Goal: Task Accomplishment & Management: Use online tool/utility

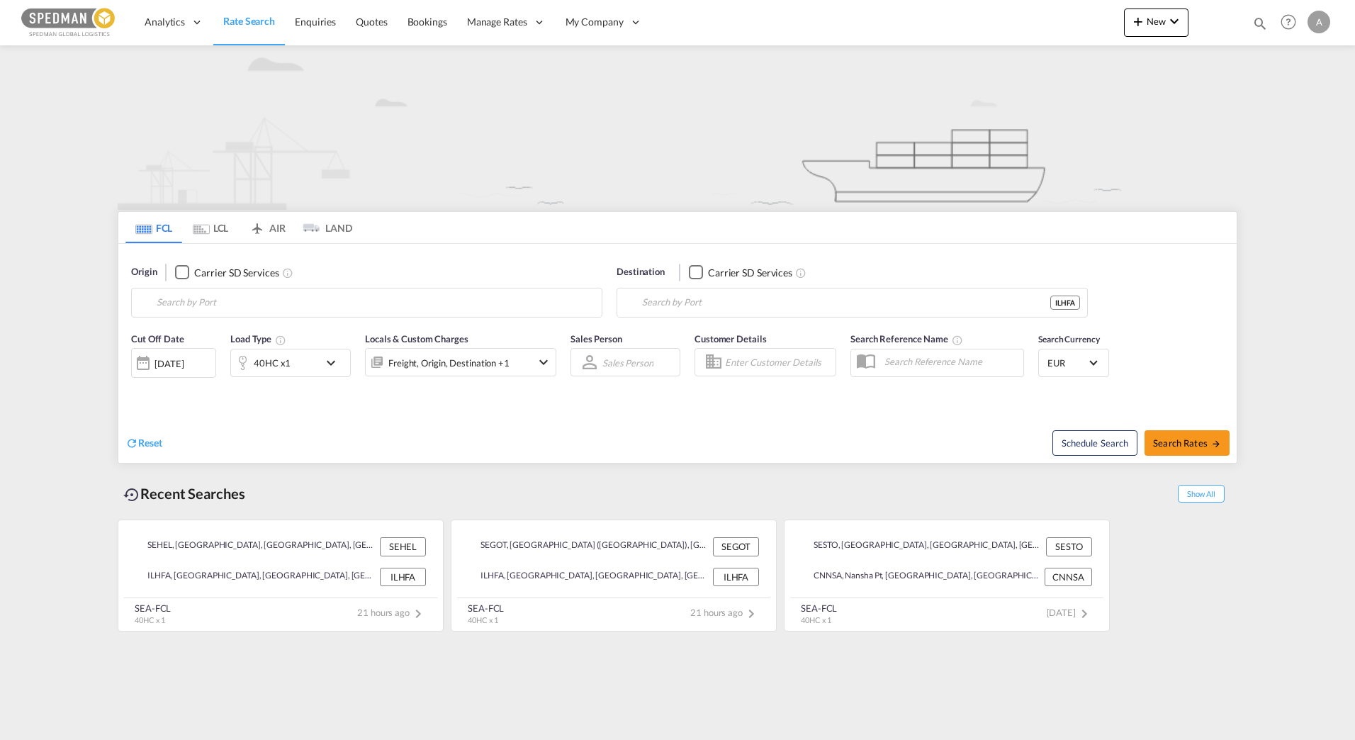
type input "[GEOGRAPHIC_DATA], [GEOGRAPHIC_DATA]"
click at [369, 297] on input "[GEOGRAPHIC_DATA], [GEOGRAPHIC_DATA]" at bounding box center [376, 302] width 438 height 21
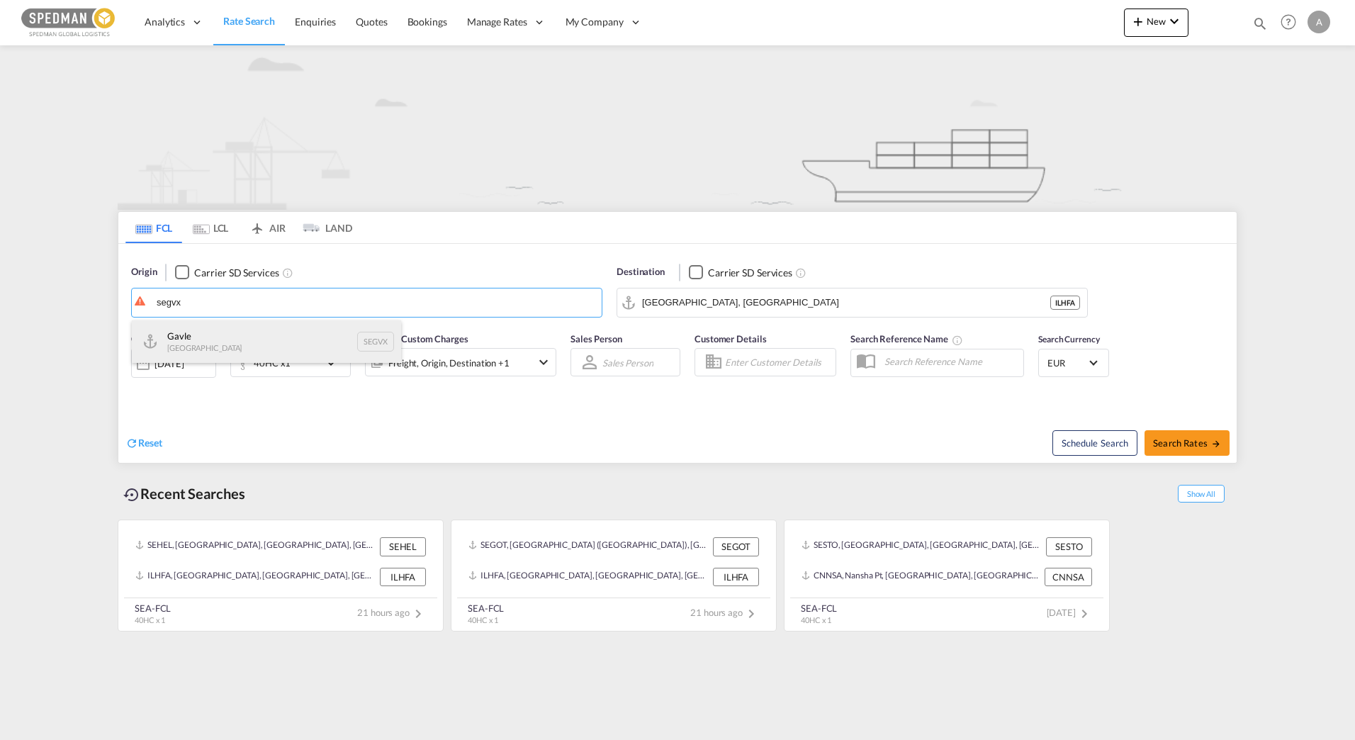
click at [268, 349] on div "Gavle Sweden SEGVX" at bounding box center [266, 341] width 269 height 43
type input "[PERSON_NAME], SEGVX"
click at [725, 298] on input "[GEOGRAPHIC_DATA], [GEOGRAPHIC_DATA]" at bounding box center [846, 302] width 408 height 21
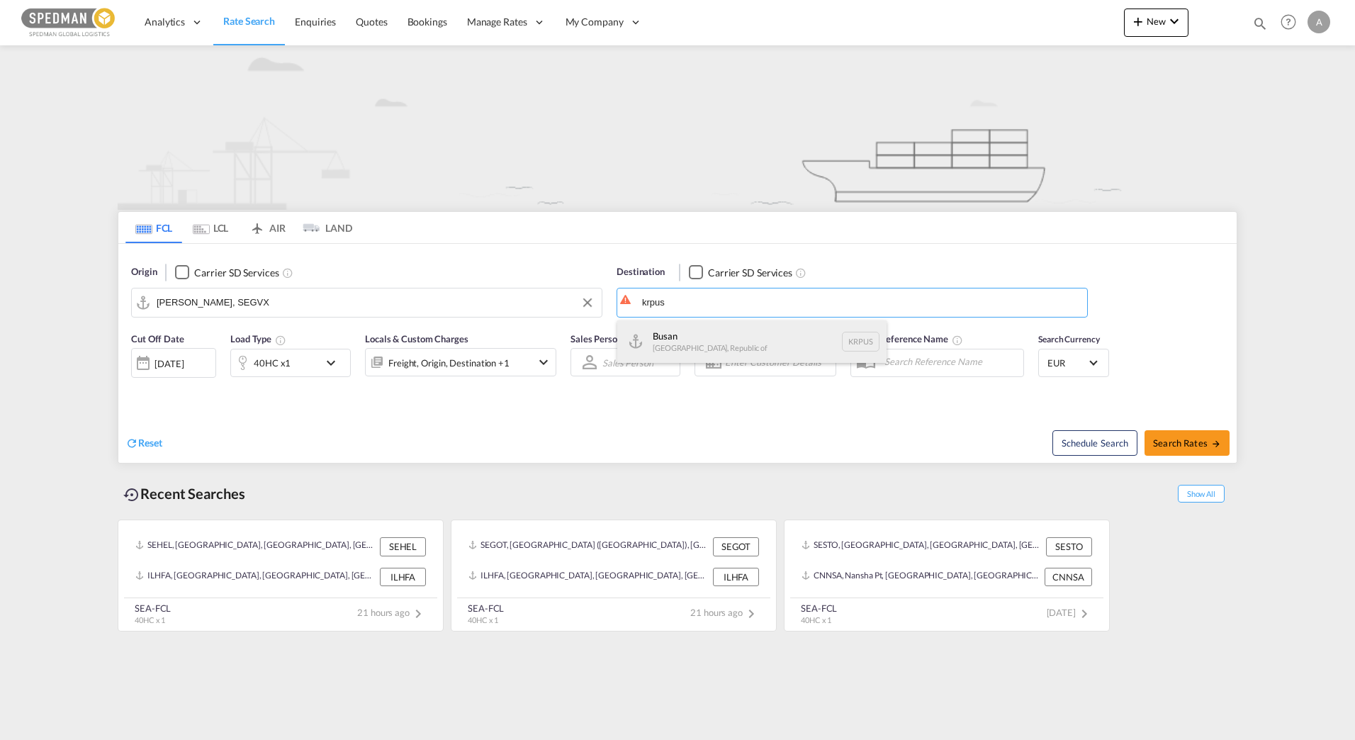
click at [742, 324] on div "Busan Korea, Republic of KRPUS" at bounding box center [751, 341] width 269 height 43
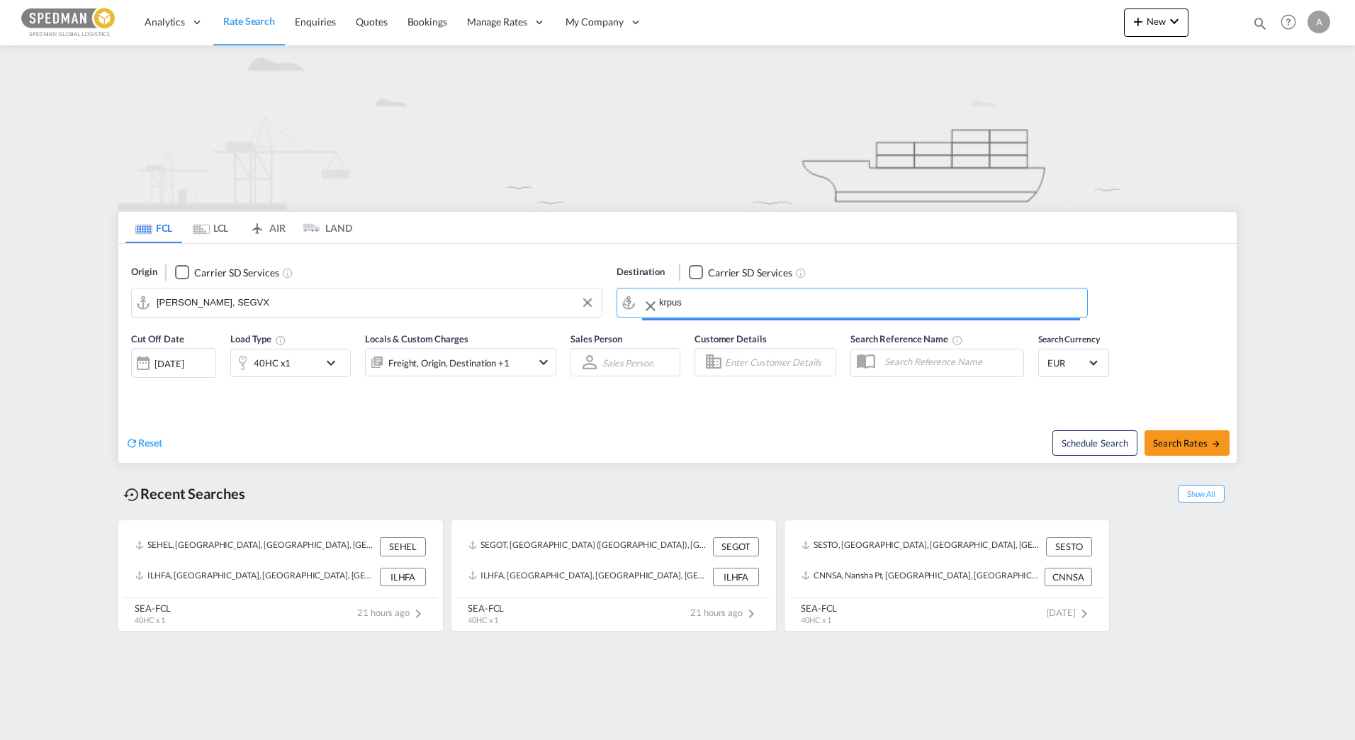
type input "Busan, KRPUS"
drag, startPoint x: 473, startPoint y: 408, endPoint x: 436, endPoint y: 403, distance: 37.9
click at [471, 409] on div "Reset Schedule Search Search Rates" at bounding box center [677, 432] width 1118 height 62
click at [184, 364] on div "[DATE]" at bounding box center [168, 363] width 29 height 13
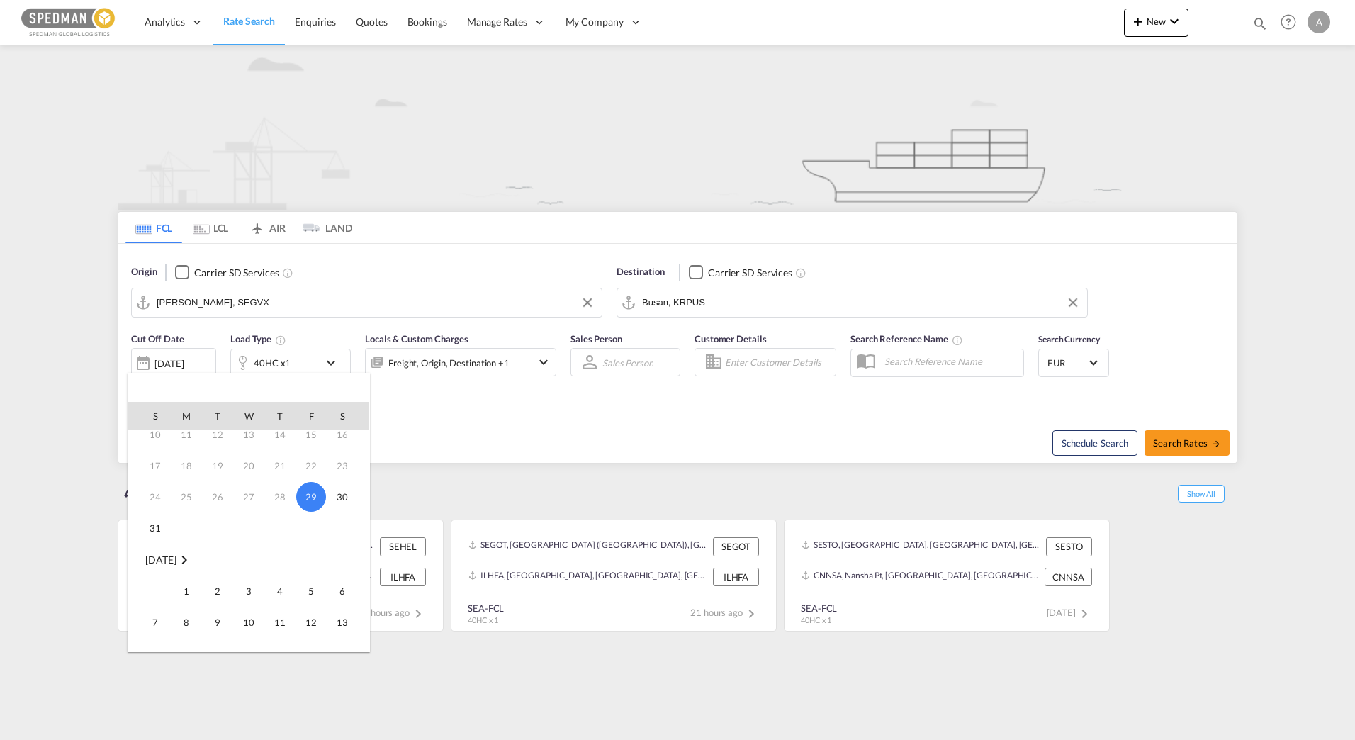
scroll to position [142, 0]
click at [195, 517] on span "1" at bounding box center [186, 524] width 28 height 28
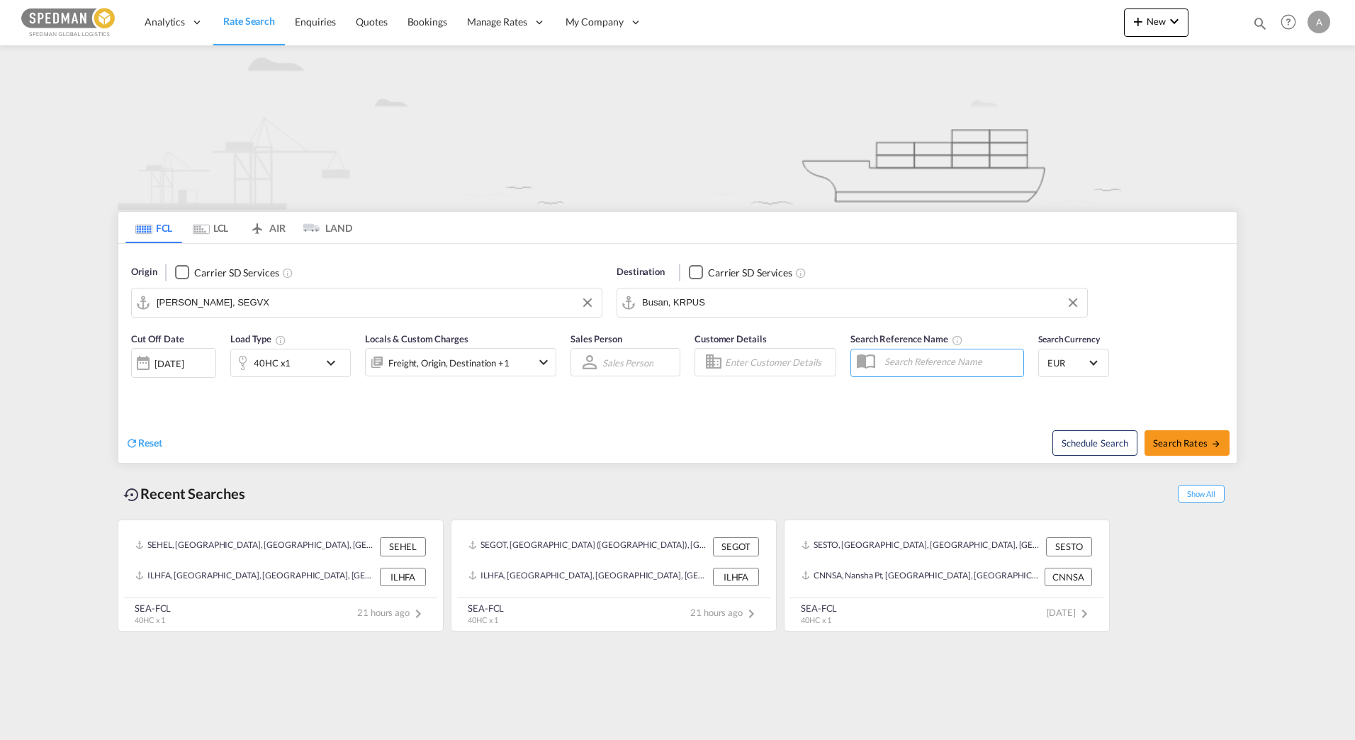
click at [533, 432] on div "Reset" at bounding box center [403, 431] width 556 height 39
click at [310, 373] on div "40HC x1" at bounding box center [275, 363] width 88 height 28
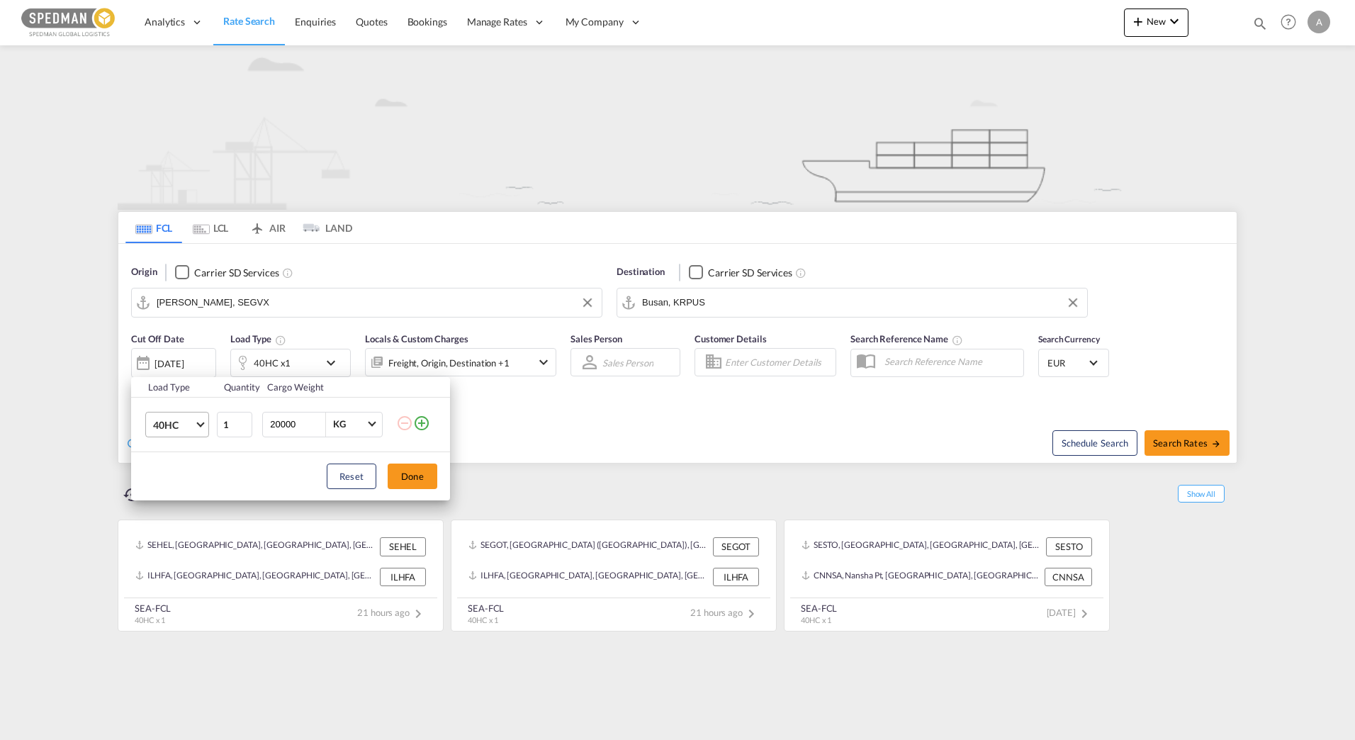
click at [201, 433] on md-select-value "40HC" at bounding box center [180, 424] width 57 height 24
click at [165, 359] on div "20GP" at bounding box center [165, 356] width 25 height 14
drag, startPoint x: 309, startPoint y: 427, endPoint x: 204, endPoint y: 430, distance: 104.9
click at [205, 432] on tr "20GP 1 20000 KG KG" at bounding box center [290, 424] width 319 height 55
type input "12000"
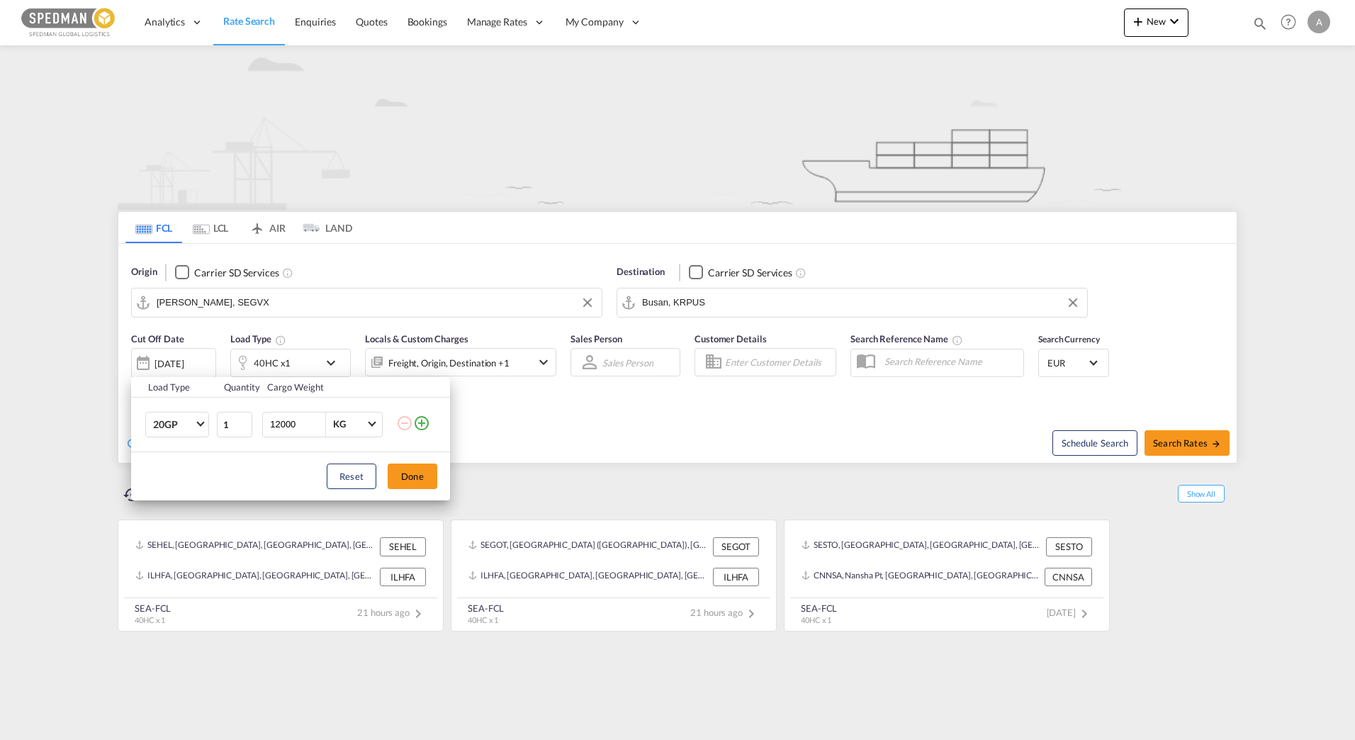
click at [398, 484] on button "Done" at bounding box center [413, 476] width 50 height 26
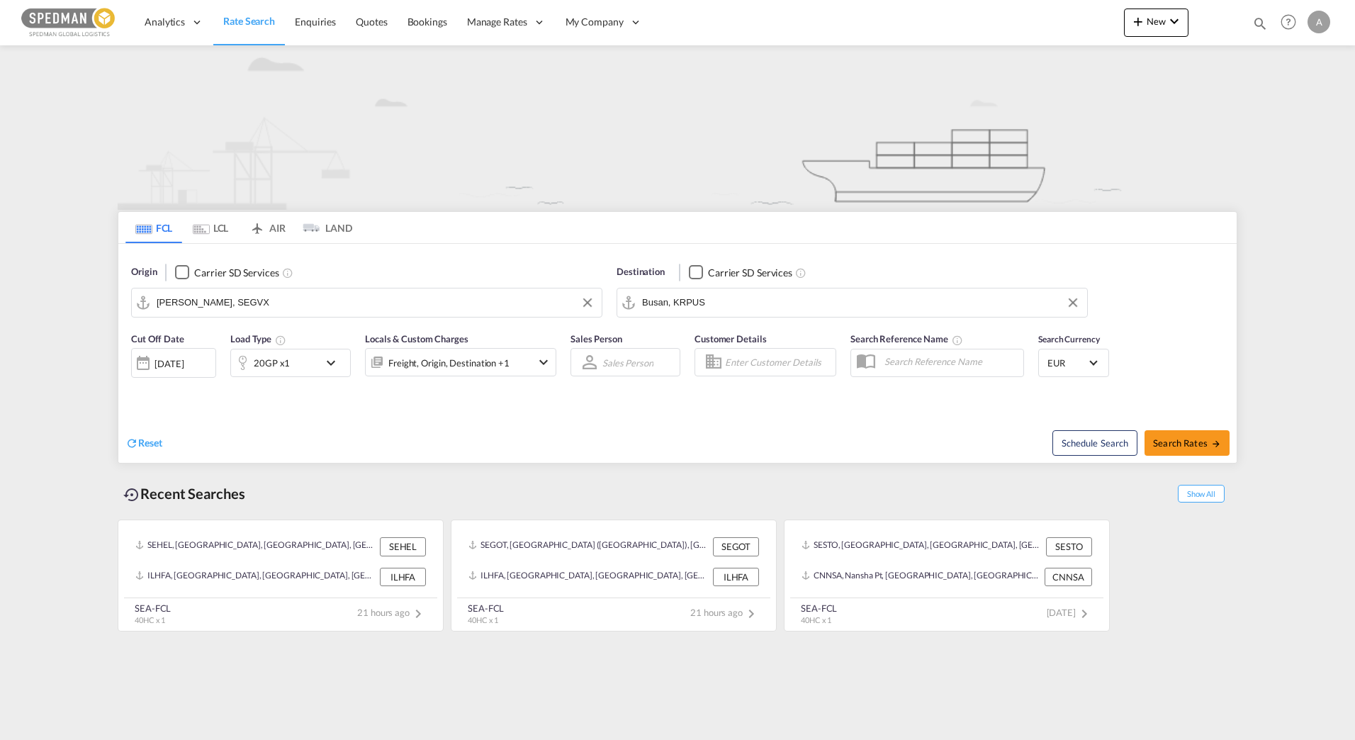
drag, startPoint x: 682, startPoint y: 417, endPoint x: 663, endPoint y: 418, distance: 19.9
click at [678, 418] on div "Reset Schedule Search Search Rates" at bounding box center [677, 432] width 1118 height 62
click at [456, 361] on div "Freight, Origin, Destination +1" at bounding box center [448, 363] width 121 height 20
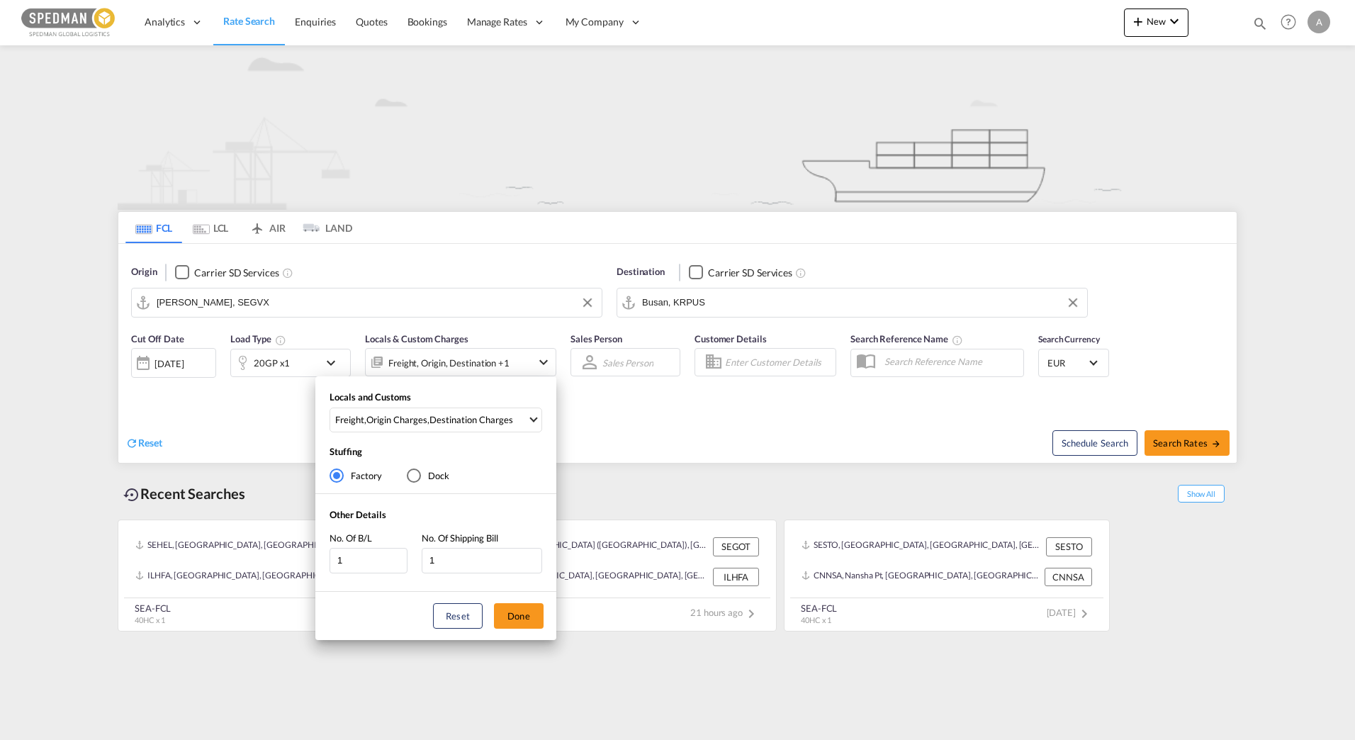
click at [519, 404] on div "Locals and Customs Freight , Origin Charges , Destination Charges Clear All Sel…" at bounding box center [435, 414] width 241 height 48
click at [519, 417] on span "Freight , Origin Charges , Destination Charges" at bounding box center [431, 419] width 192 height 13
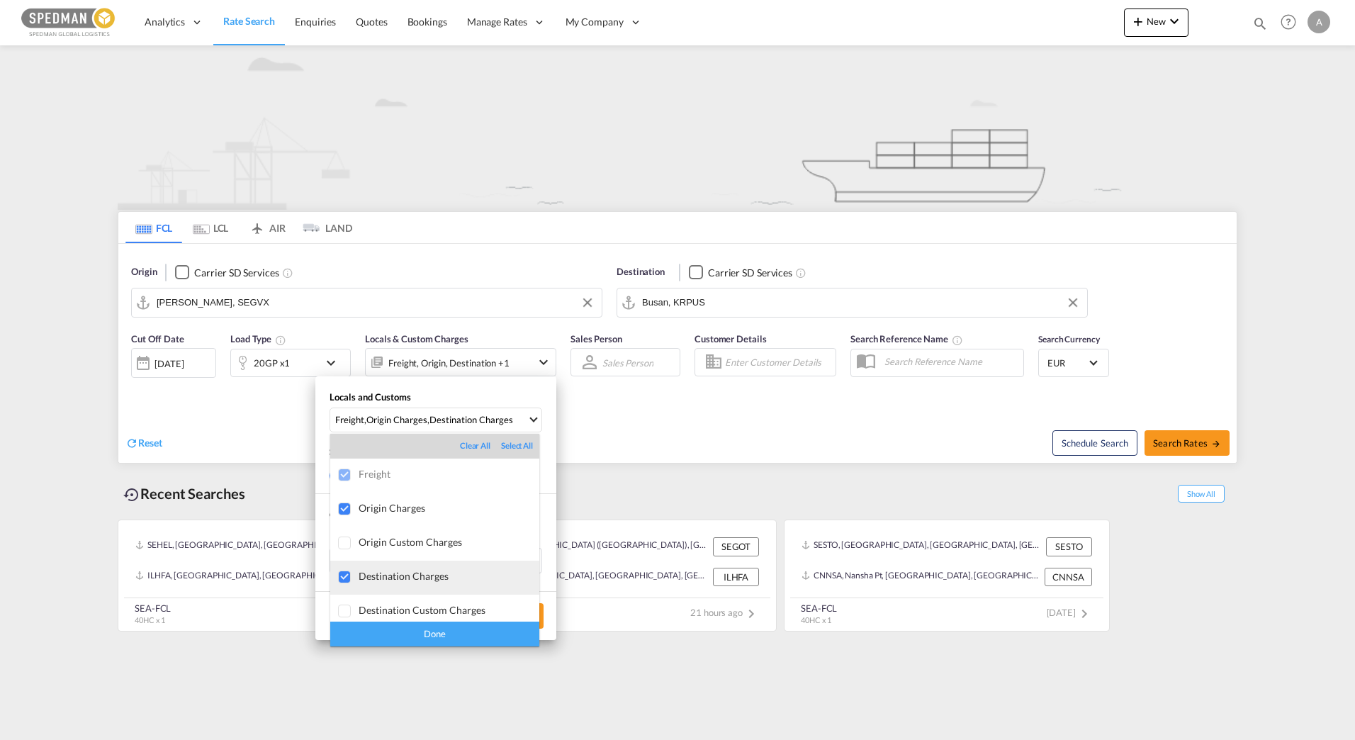
click at [428, 587] on md-option "Destination Charges" at bounding box center [434, 578] width 209 height 34
click at [419, 630] on div "Done" at bounding box center [434, 634] width 209 height 25
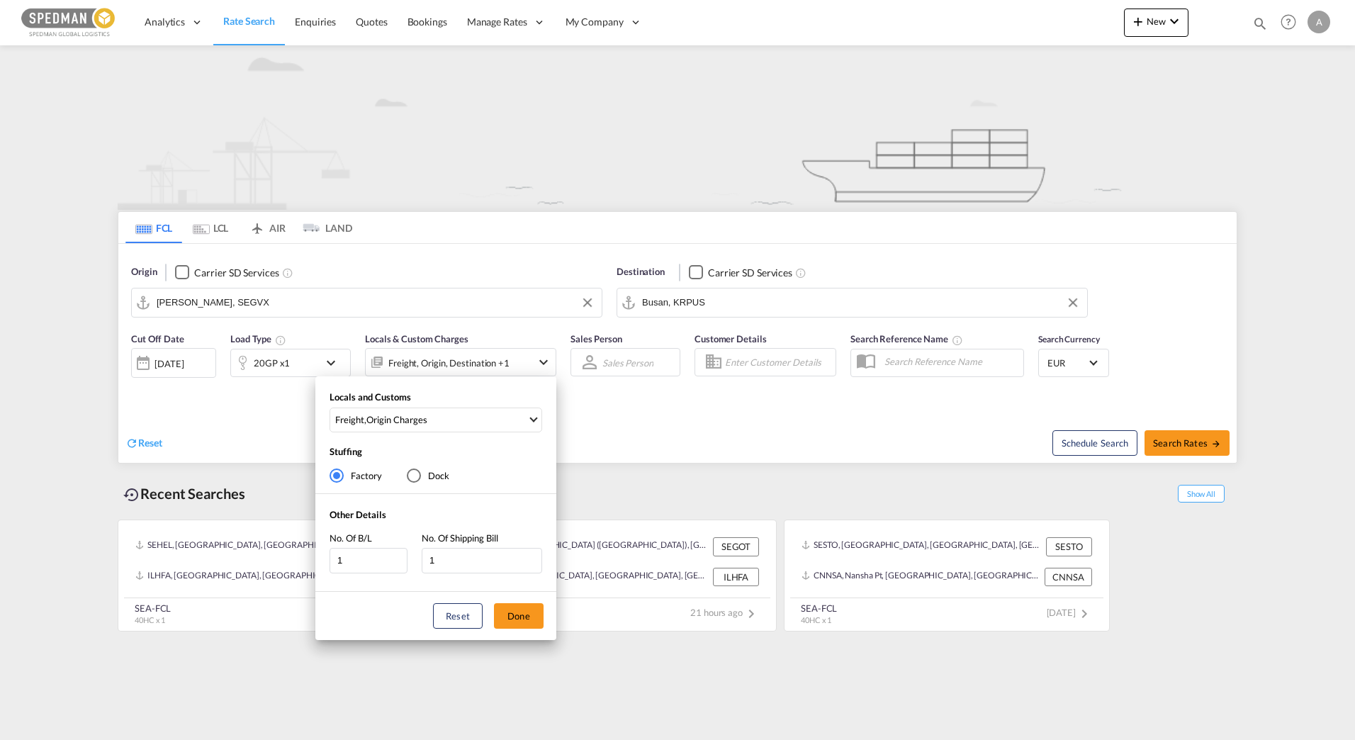
click at [631, 434] on div "Locals and Customs Freight , Origin Charges Stuffing Factory Dock Other Details…" at bounding box center [677, 370] width 1355 height 740
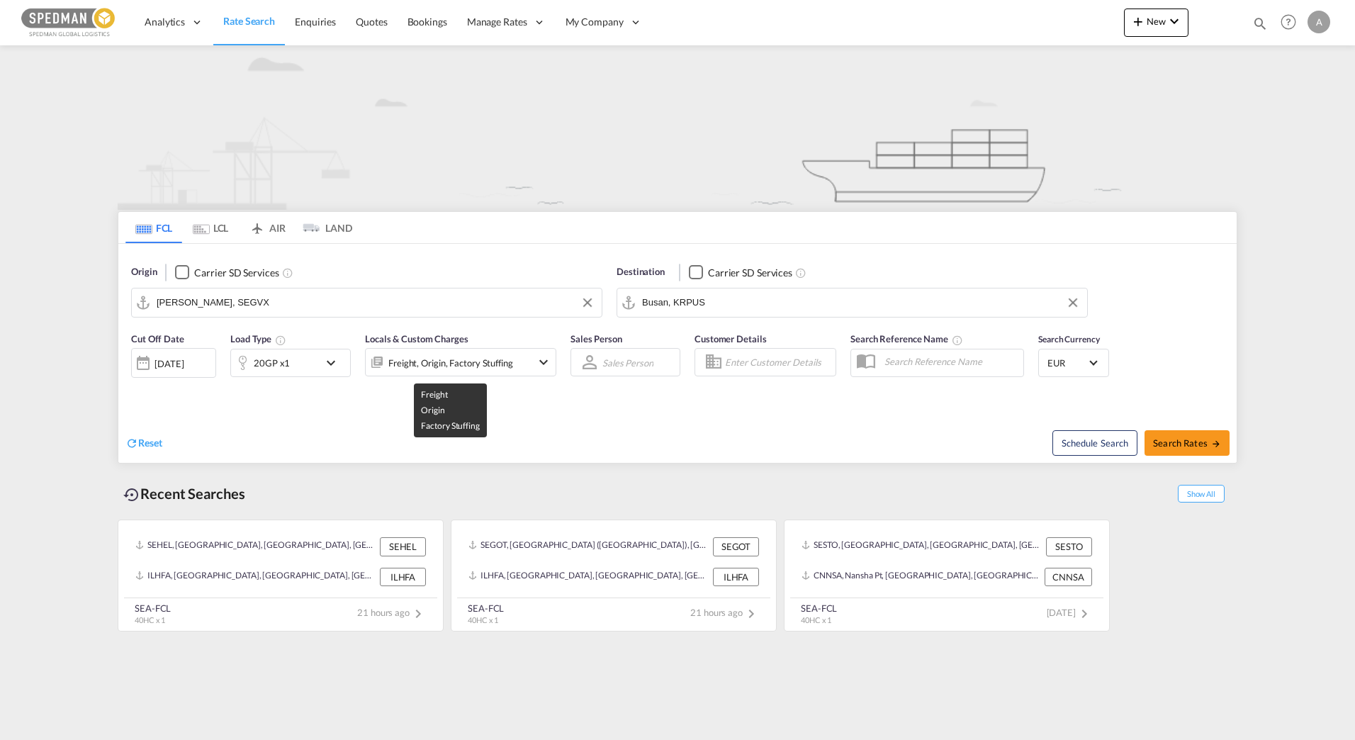
click at [490, 363] on div "Freight, Origin, Factory Stuffing" at bounding box center [450, 363] width 125 height 20
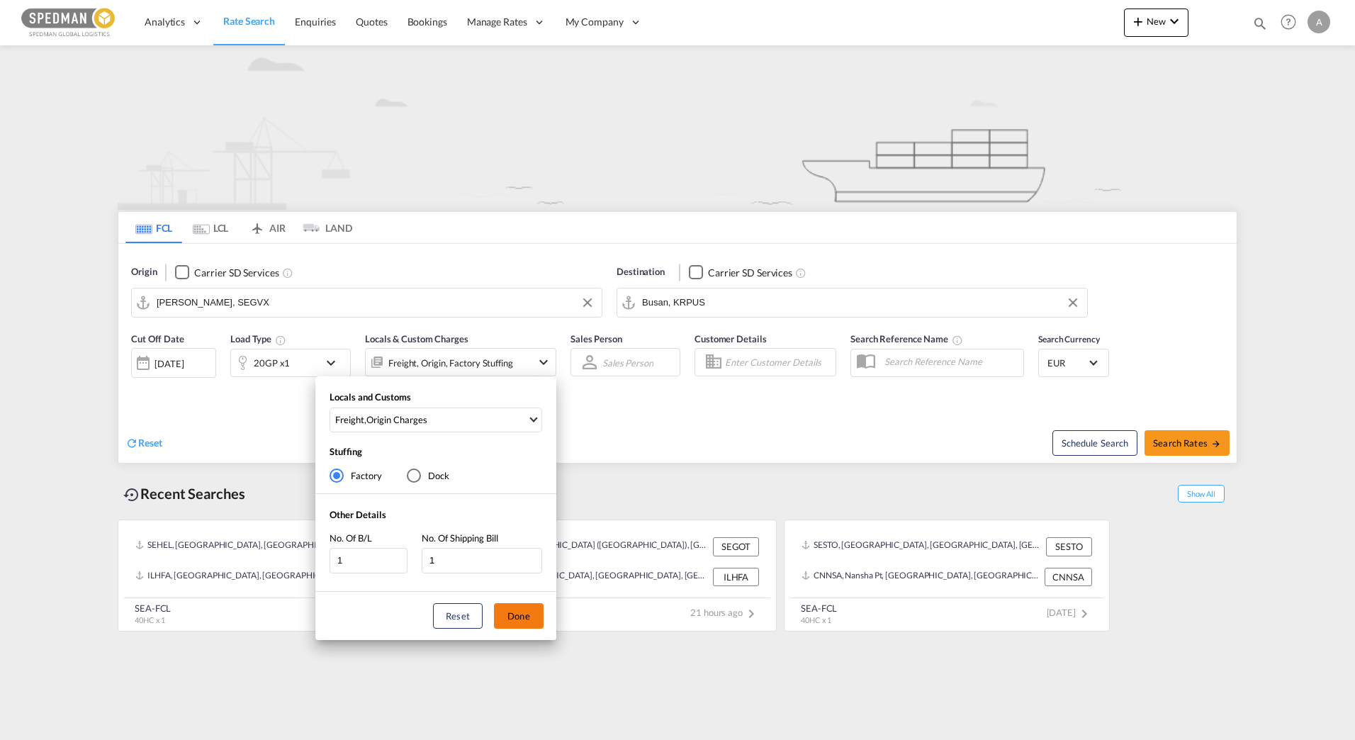
click at [518, 616] on button "Done" at bounding box center [519, 616] width 50 height 26
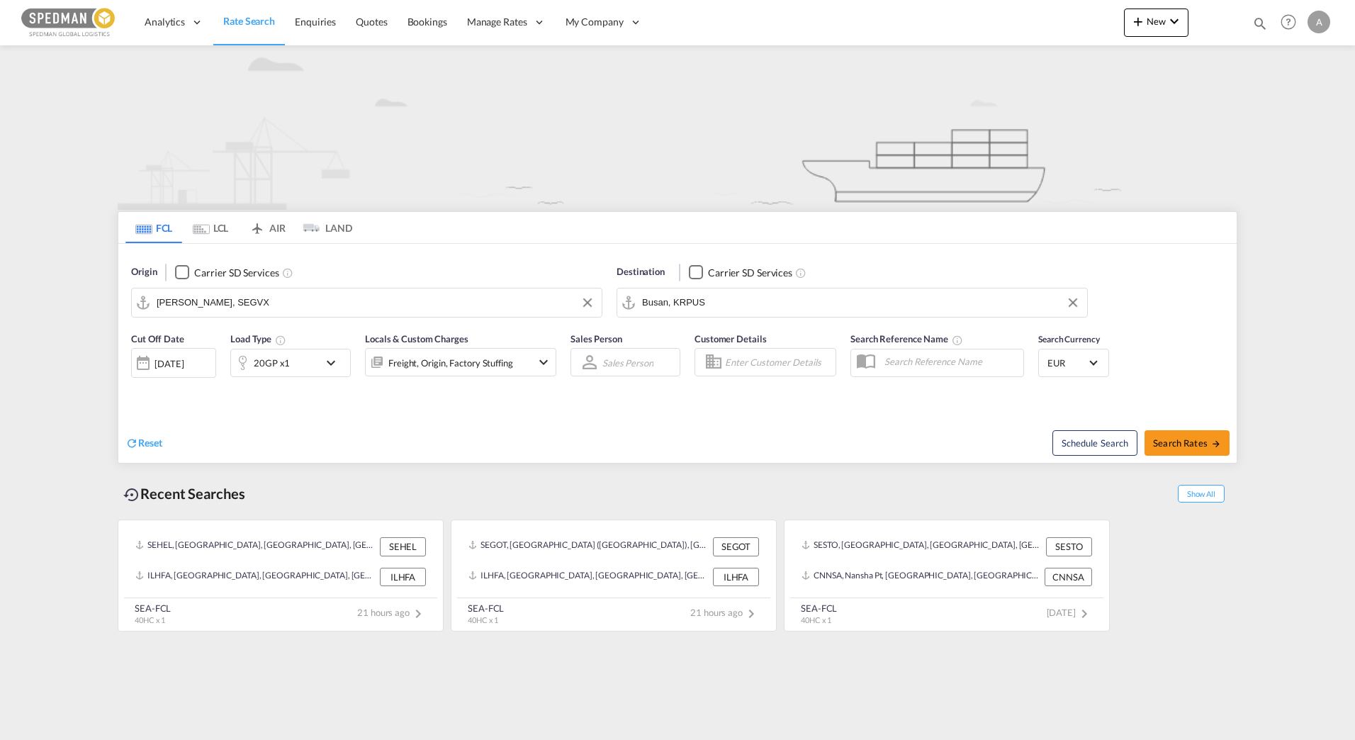
click at [643, 444] on div "Reset" at bounding box center [403, 431] width 556 height 39
click at [513, 361] on div "Freight, Origin, Factory Stuffing" at bounding box center [442, 362] width 152 height 28
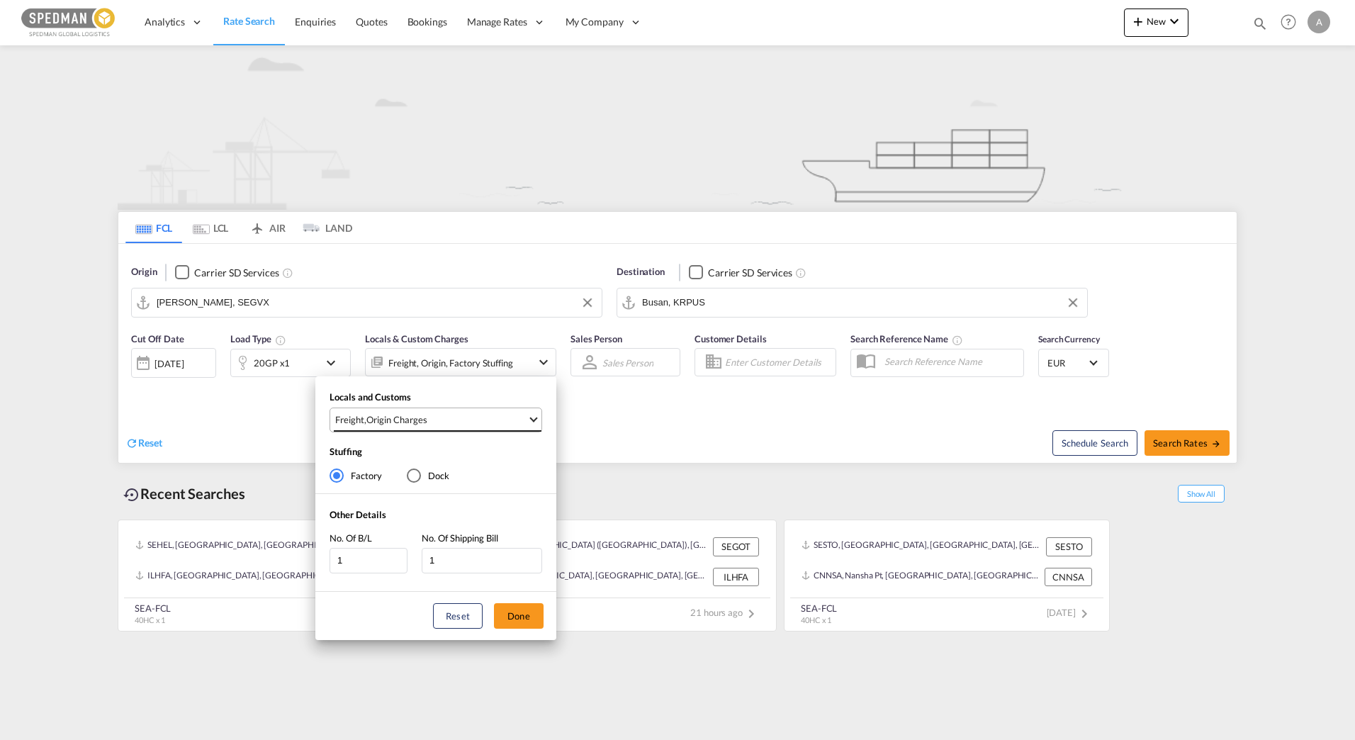
click at [485, 428] on md-select-value "Freight , Origin Charges" at bounding box center [438, 419] width 208 height 23
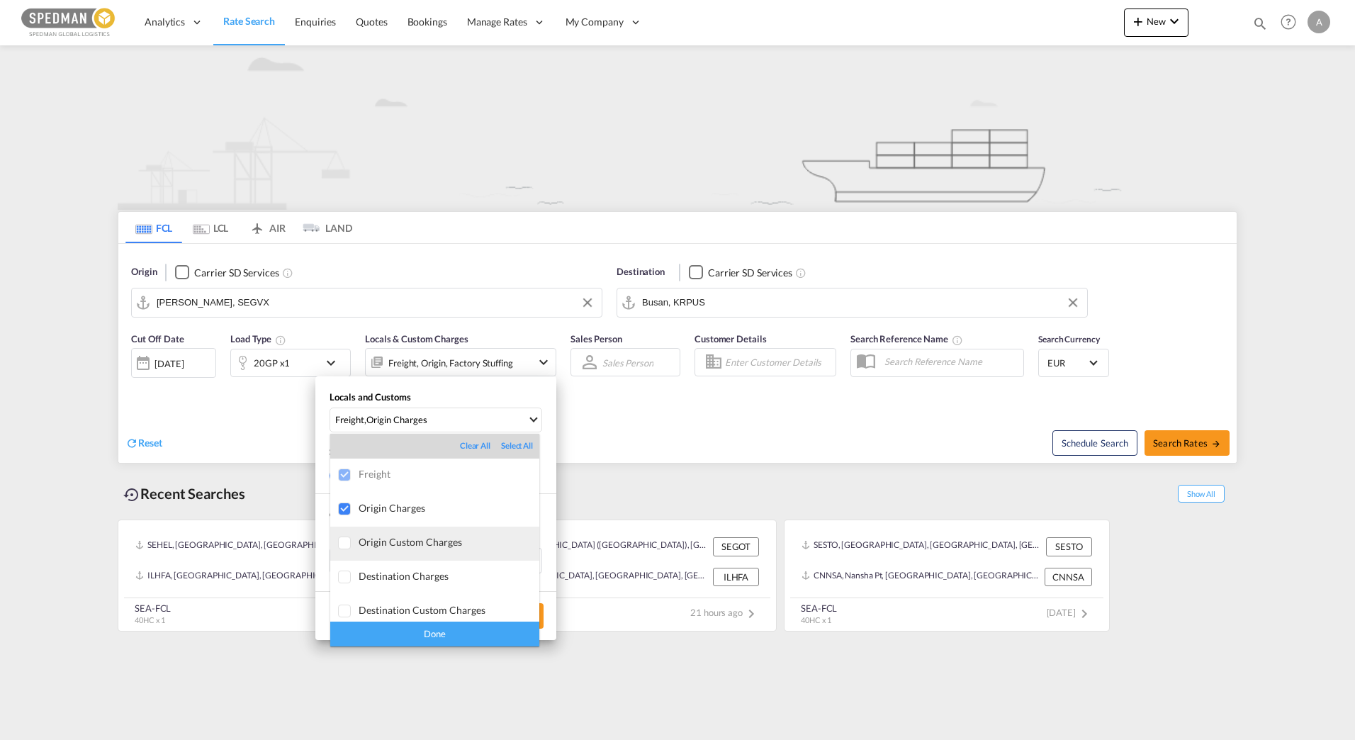
click at [440, 534] on md-option "Origin Custom Charges" at bounding box center [434, 544] width 209 height 34
click at [416, 638] on div "Done" at bounding box center [434, 634] width 209 height 25
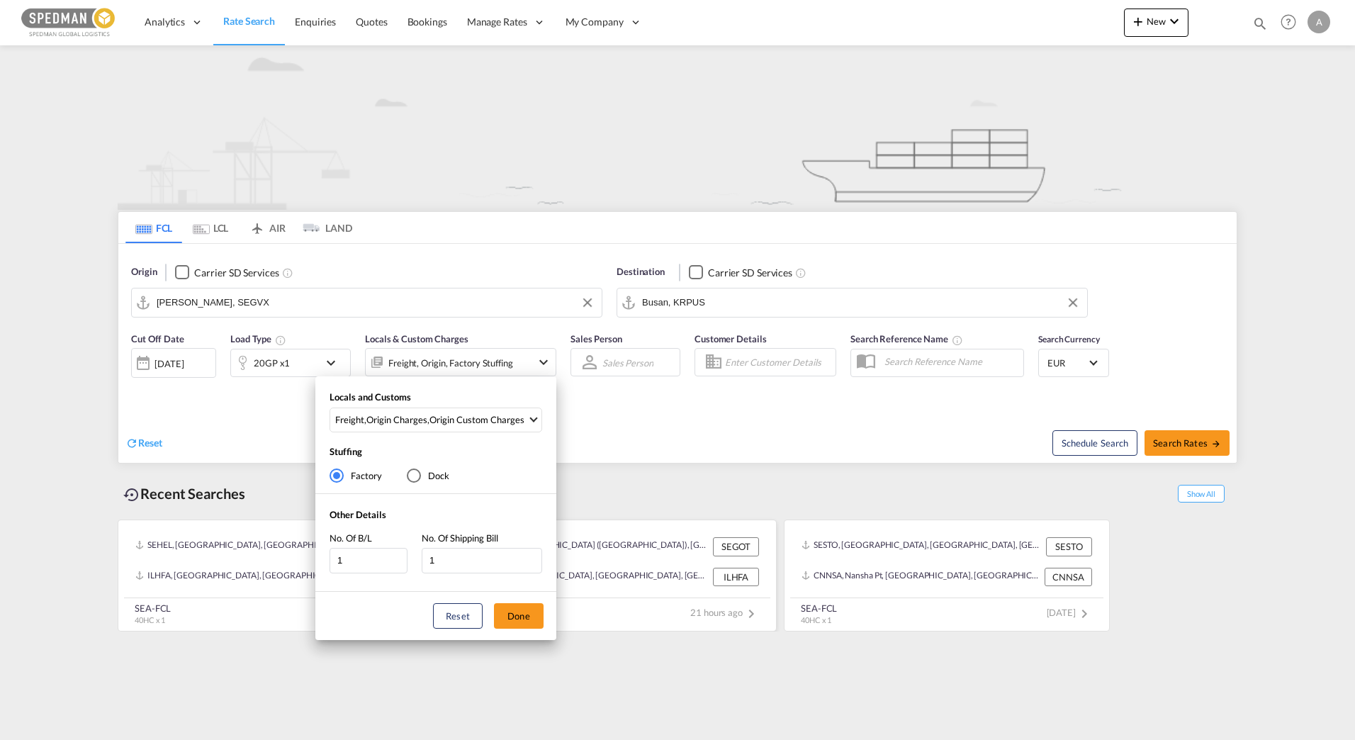
click at [529, 613] on button "Done" at bounding box center [519, 616] width 50 height 26
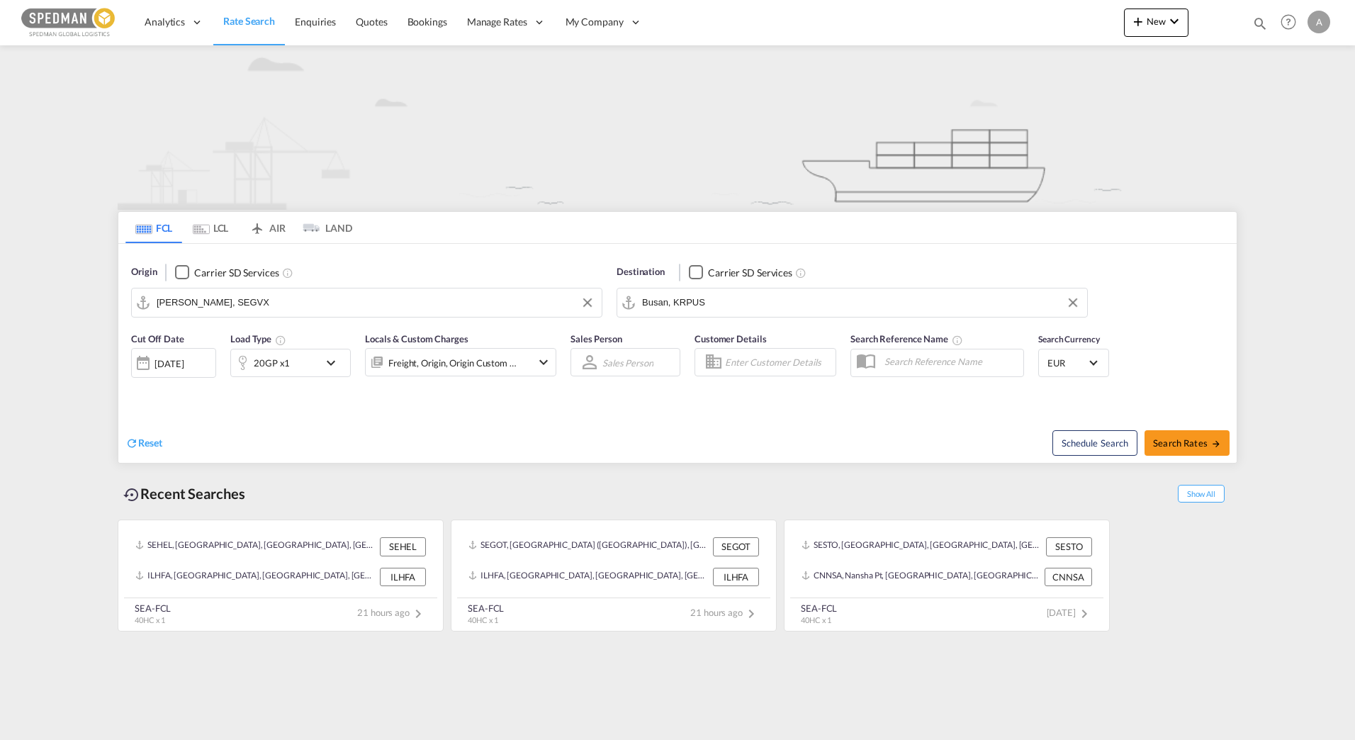
click at [500, 439] on div "Reset" at bounding box center [403, 431] width 556 height 39
